Goal: Information Seeking & Learning: Learn about a topic

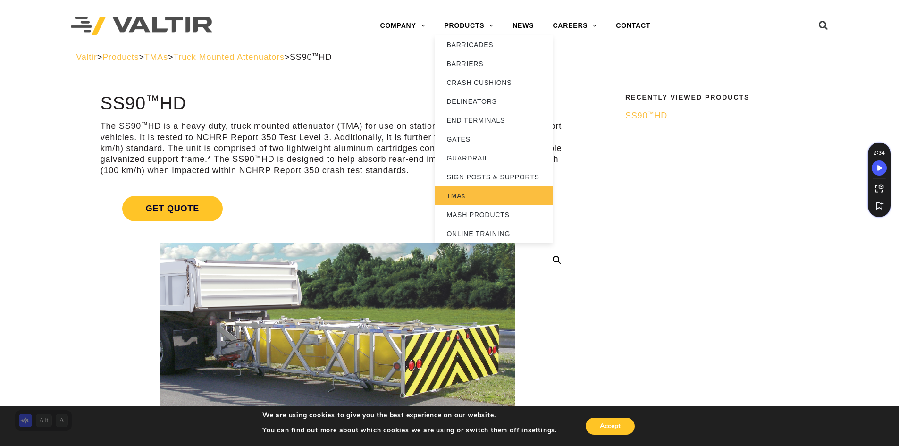
click at [452, 197] on link "TMAs" at bounding box center [494, 195] width 118 height 19
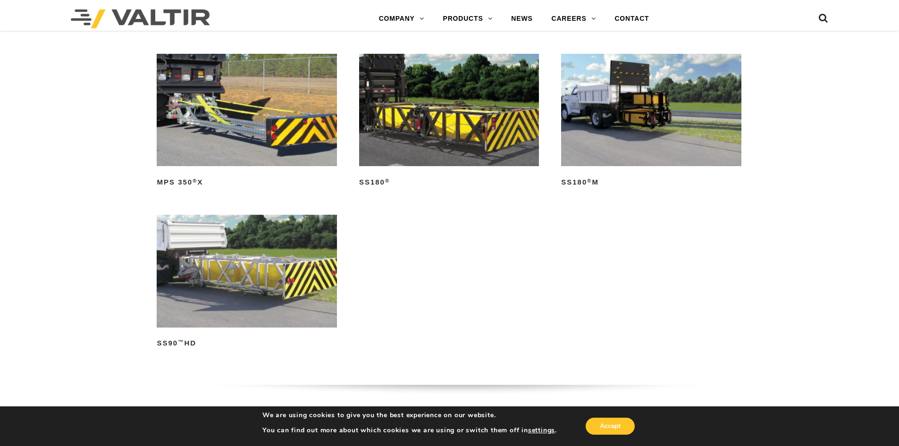
scroll to position [650, 0]
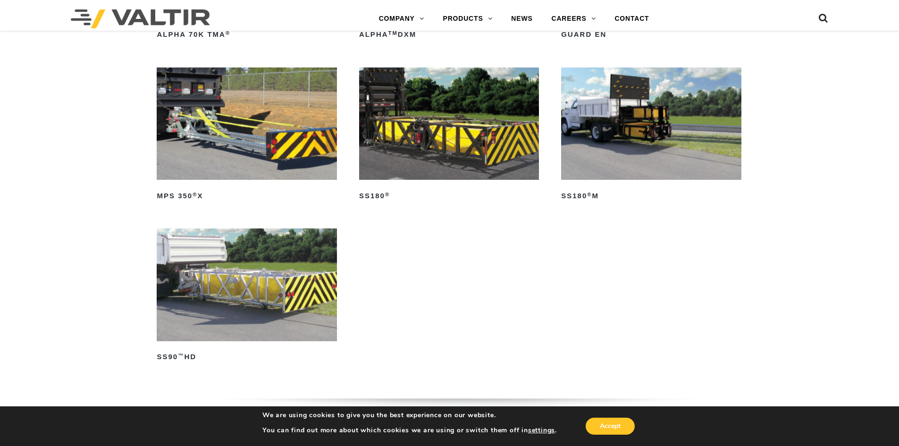
click at [235, 303] on img at bounding box center [247, 284] width 180 height 112
